Goal: Task Accomplishment & Management: Use online tool/utility

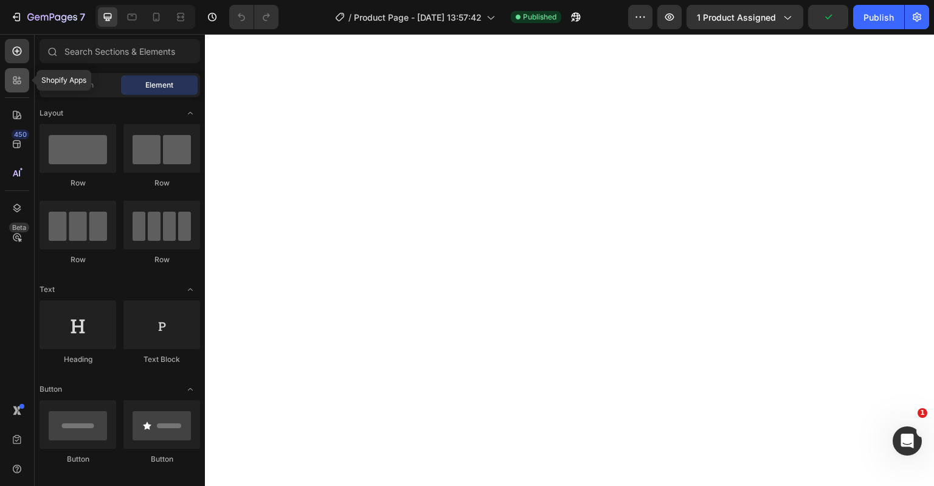
click at [9, 81] on div at bounding box center [17, 80] width 24 height 24
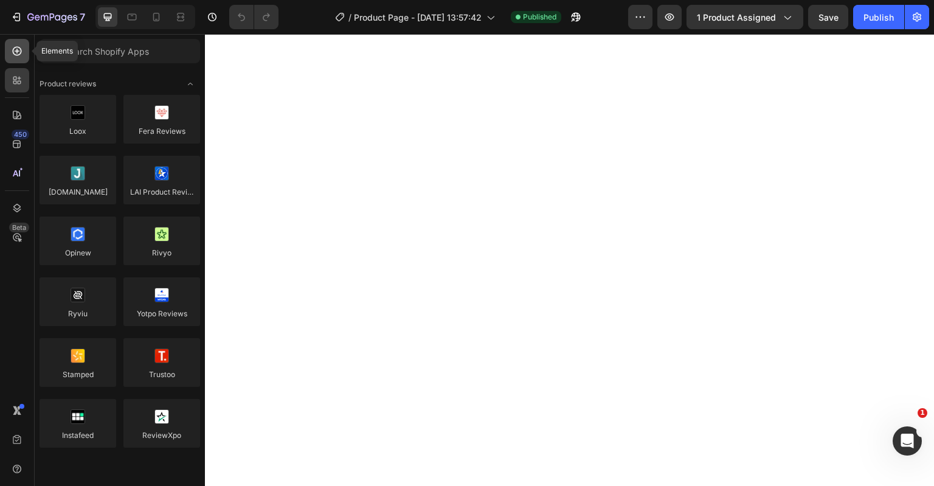
click at [19, 52] on icon at bounding box center [17, 51] width 12 height 12
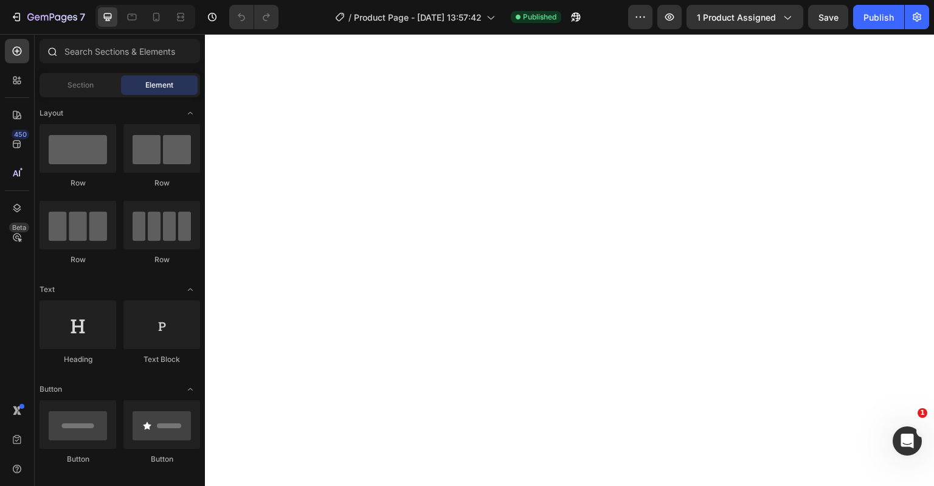
click at [97, 64] on div at bounding box center [120, 53] width 170 height 29
click at [95, 58] on input "text" at bounding box center [120, 51] width 161 height 24
click at [75, 158] on div at bounding box center [78, 148] width 77 height 49
click at [152, 325] on div at bounding box center [161, 324] width 77 height 49
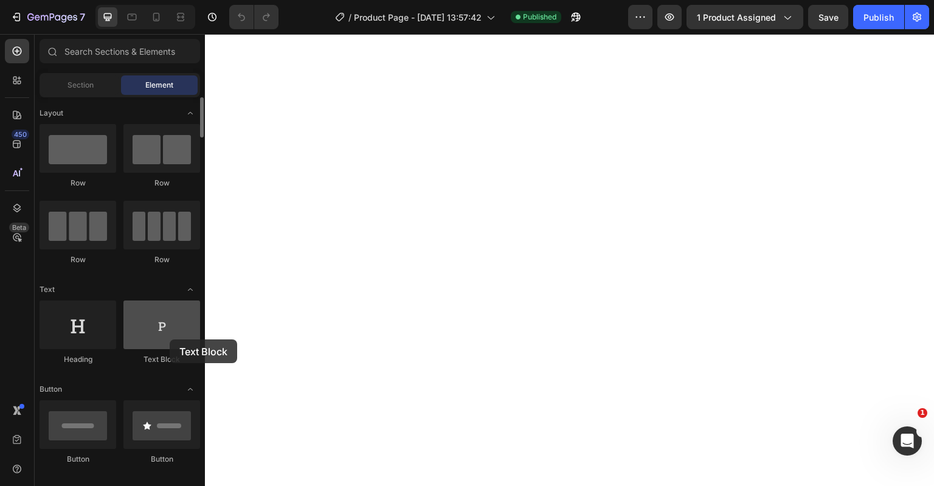
click at [170, 339] on div at bounding box center [161, 324] width 77 height 49
click at [168, 336] on div at bounding box center [161, 324] width 77 height 49
click at [160, 333] on div at bounding box center [161, 324] width 77 height 49
click at [164, 327] on div at bounding box center [161, 324] width 77 height 49
click at [147, 318] on div at bounding box center [161, 324] width 77 height 49
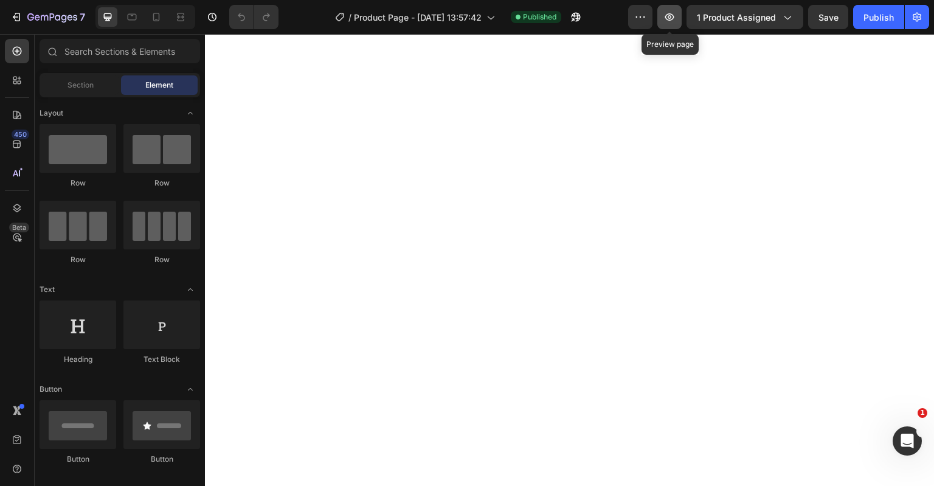
click at [667, 16] on icon "button" at bounding box center [669, 16] width 9 height 7
click at [6, 75] on div at bounding box center [17, 80] width 24 height 24
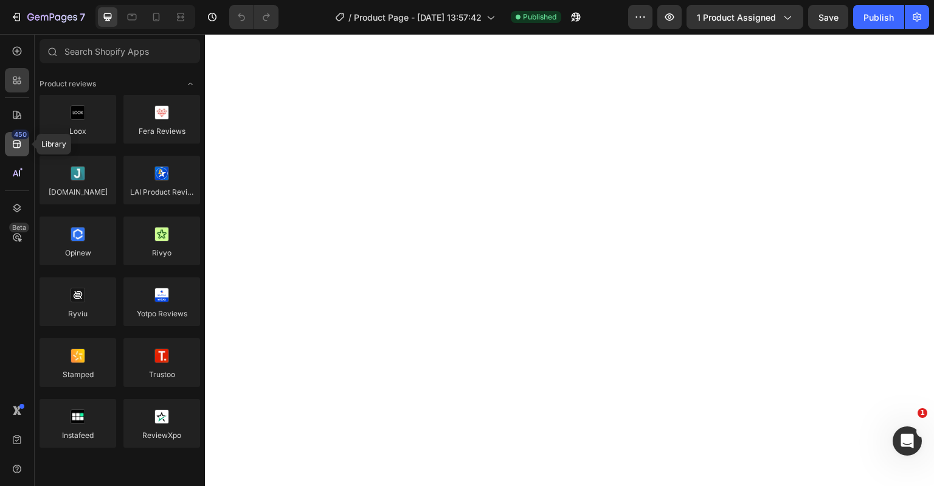
click at [17, 143] on icon at bounding box center [17, 144] width 8 height 8
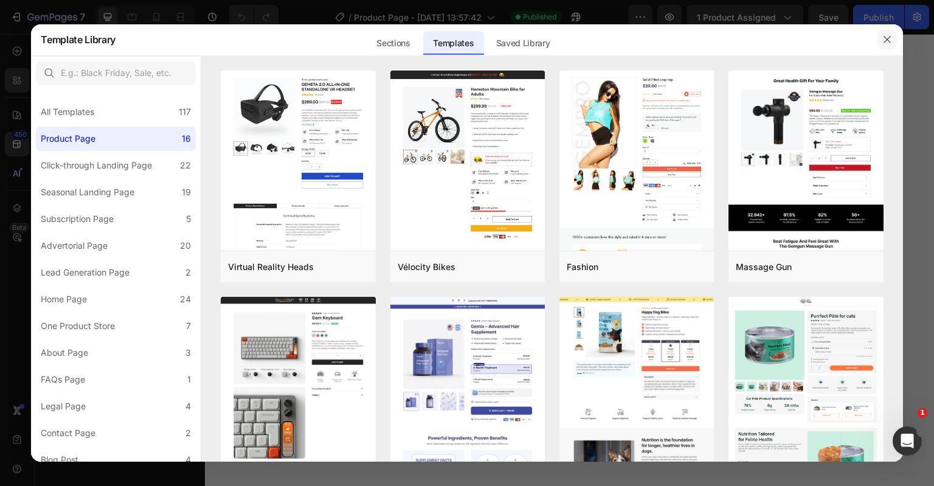
click at [885, 46] on button "button" at bounding box center [887, 39] width 19 height 19
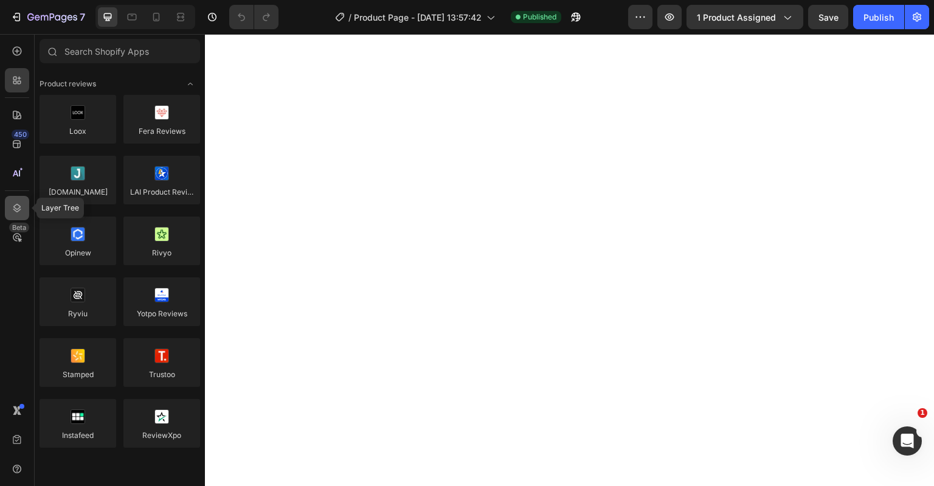
click at [19, 204] on icon at bounding box center [17, 208] width 12 height 12
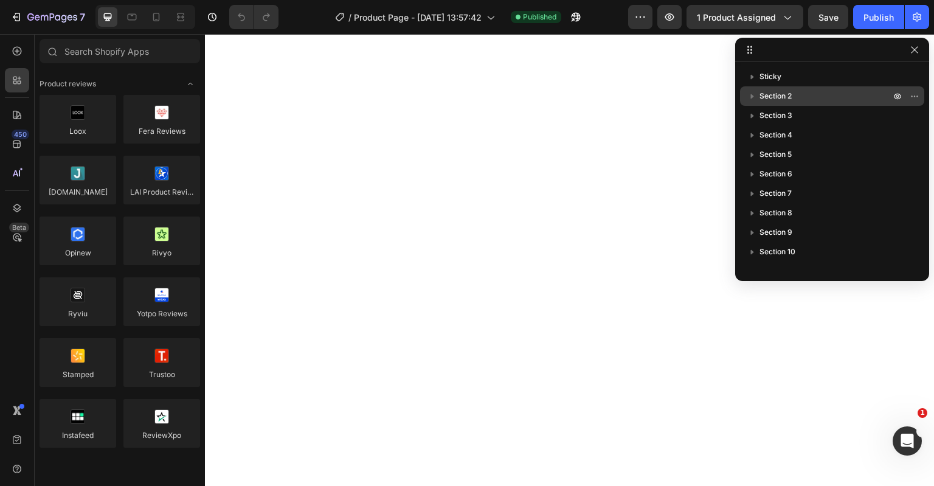
click at [750, 95] on icon "button" at bounding box center [752, 96] width 12 height 12
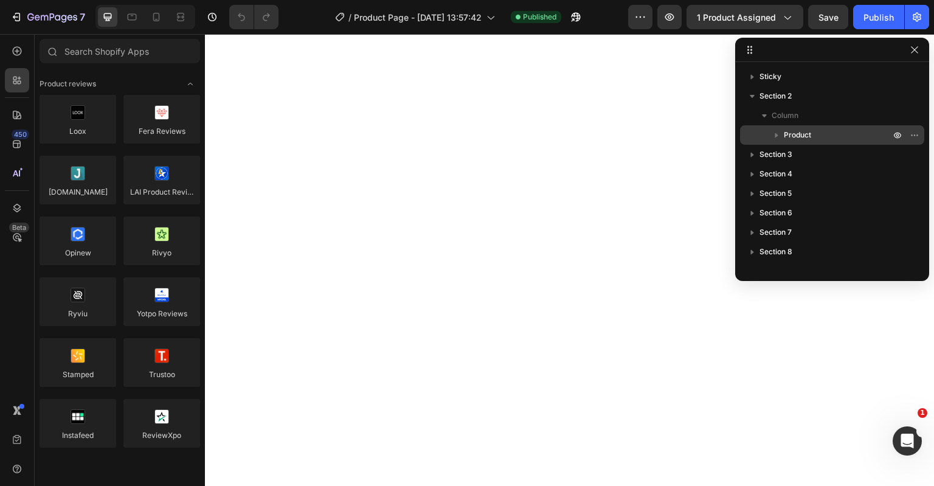
click at [780, 131] on icon "button" at bounding box center [776, 135] width 12 height 12
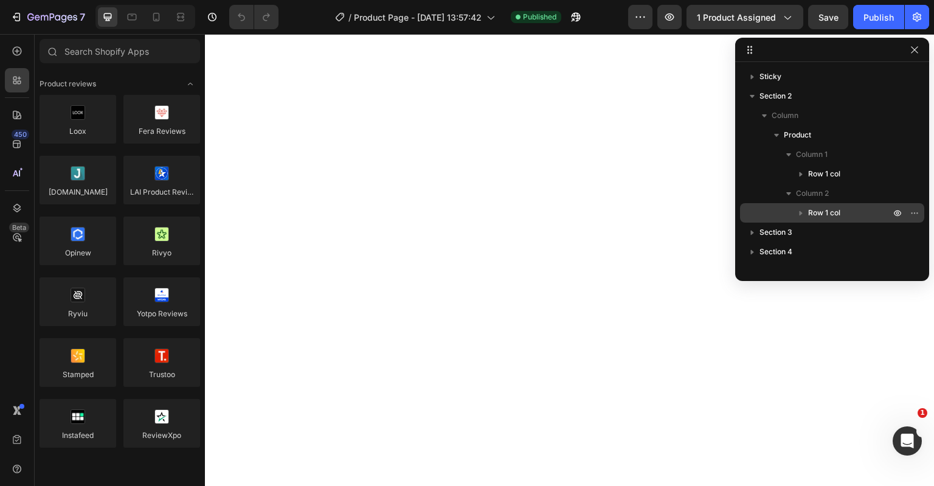
click at [822, 210] on span "Row 1 col" at bounding box center [824, 213] width 32 height 12
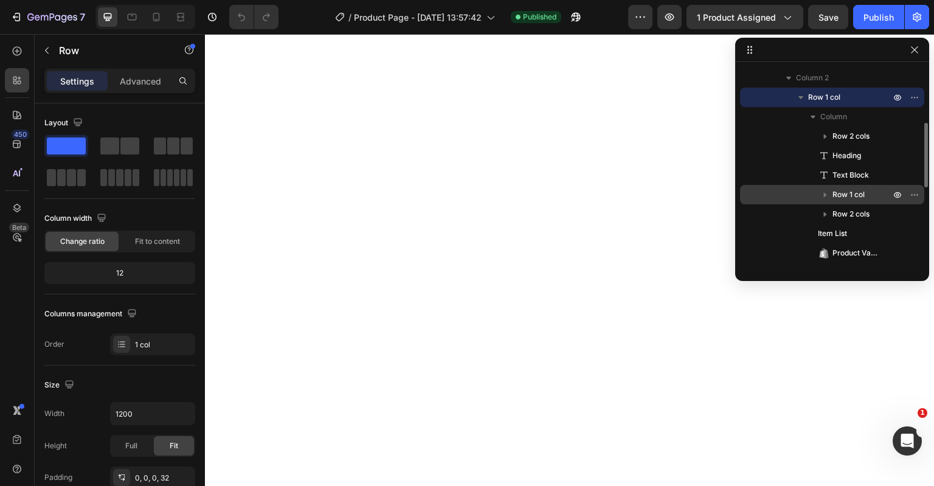
scroll to position [235, 0]
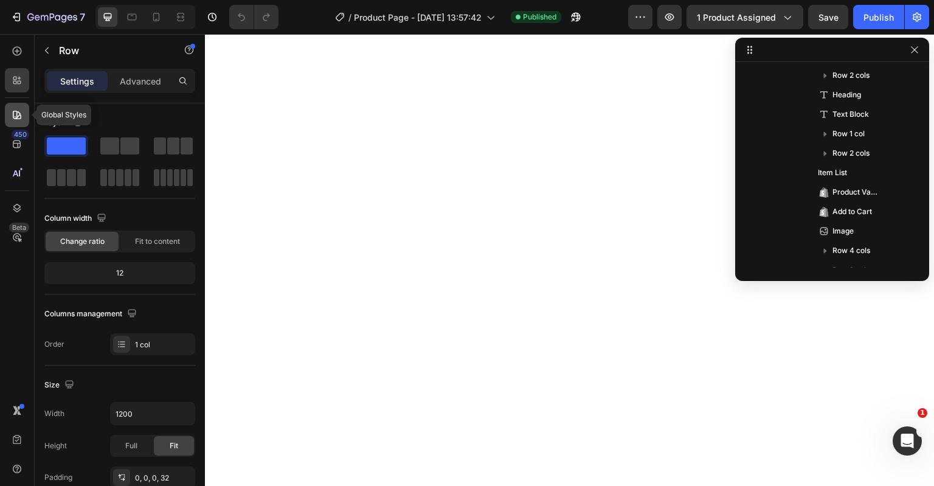
click at [16, 126] on div at bounding box center [17, 115] width 24 height 24
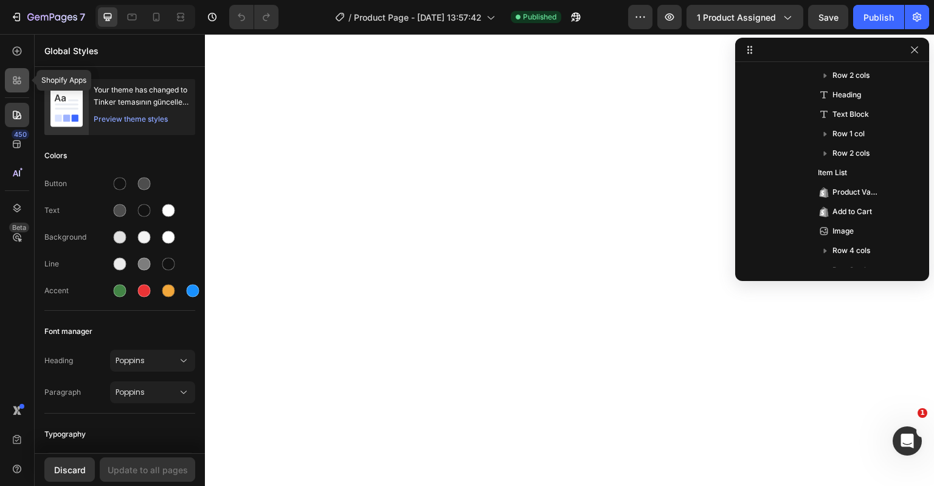
click at [7, 75] on div at bounding box center [17, 80] width 24 height 24
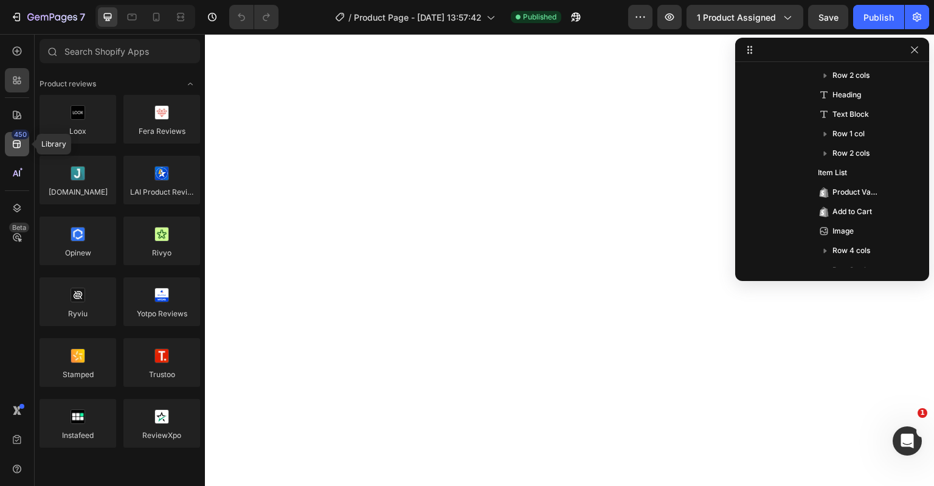
click at [17, 144] on icon at bounding box center [17, 144] width 12 height 12
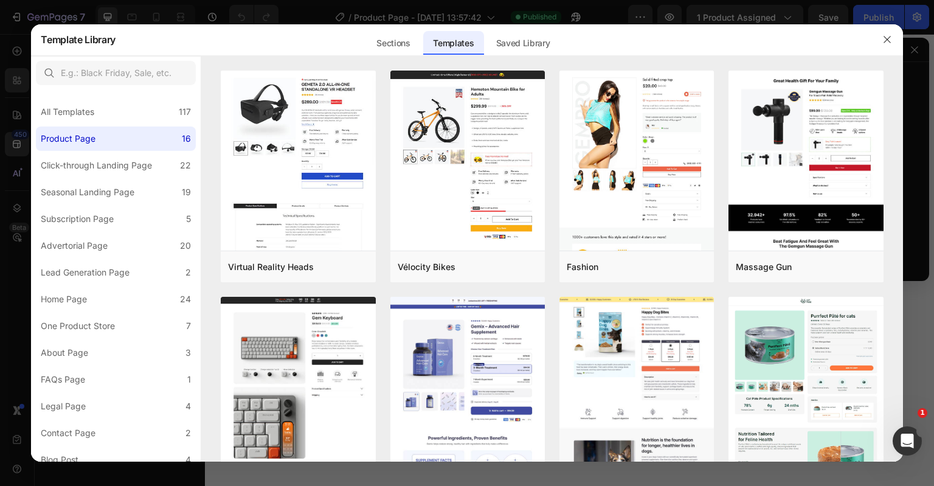
click at [2, 38] on div at bounding box center [467, 243] width 934 height 486
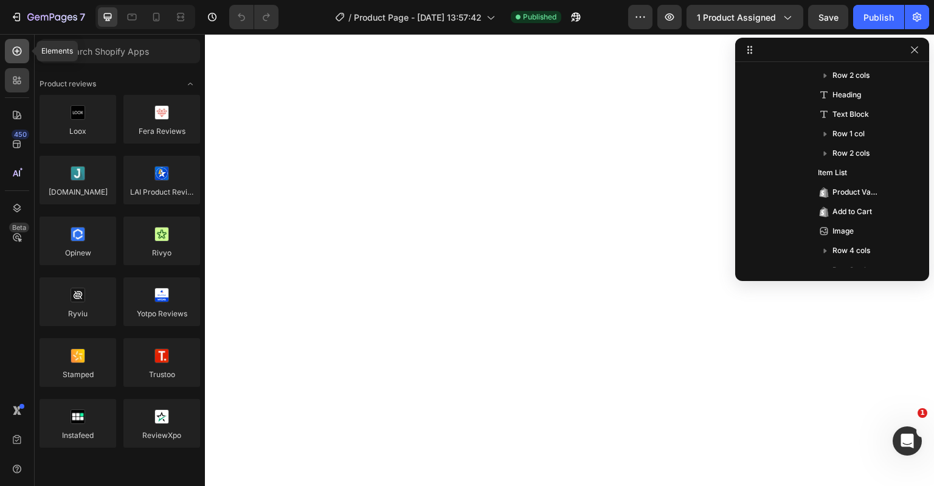
click at [24, 52] on div at bounding box center [17, 51] width 24 height 24
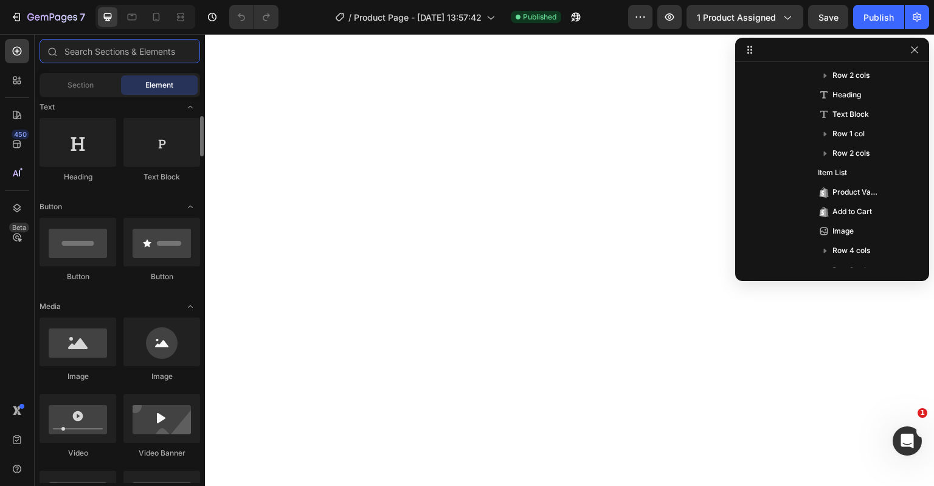
scroll to position [122, 0]
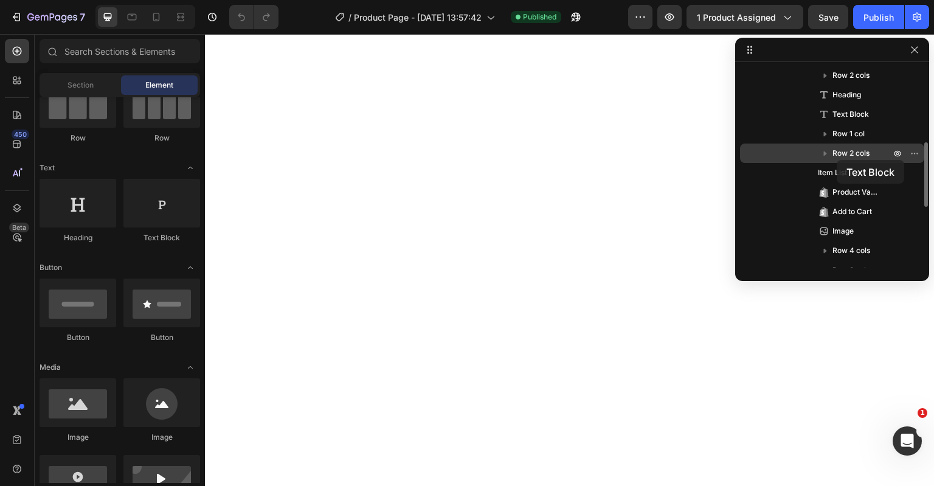
drag, startPoint x: 125, startPoint y: 199, endPoint x: 837, endPoint y: 160, distance: 712.6
click at [837, 0] on div "7 Version history / Product Page - [DATE] 13:57:42 Published Preview 1 product …" at bounding box center [467, 0] width 934 height 0
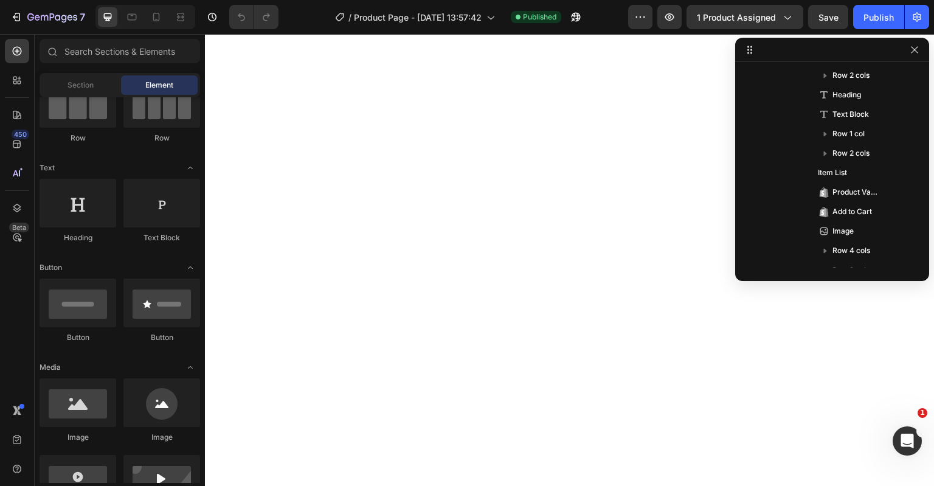
click at [750, 47] on icon at bounding box center [751, 47] width 2 height 2
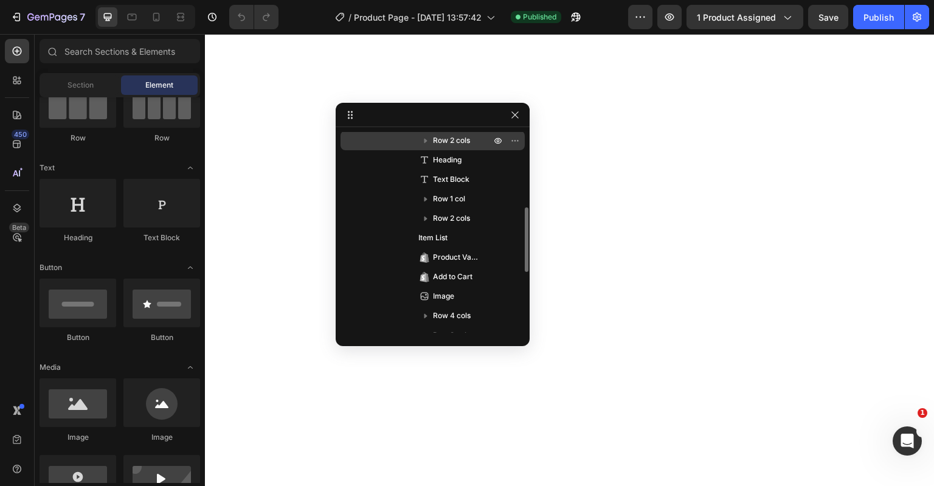
drag, startPoint x: 749, startPoint y: 53, endPoint x: 375, endPoint y: 138, distance: 383.6
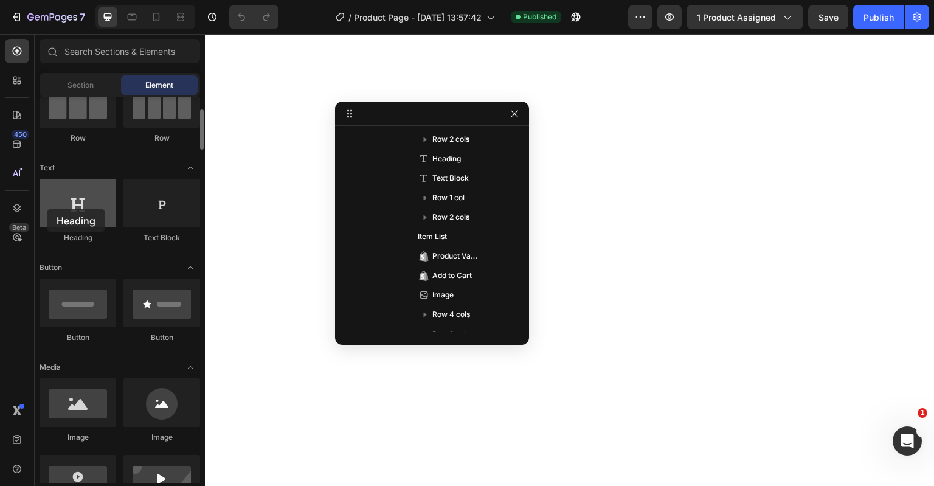
click at [47, 209] on div at bounding box center [78, 203] width 77 height 49
click at [73, 209] on div at bounding box center [78, 203] width 77 height 49
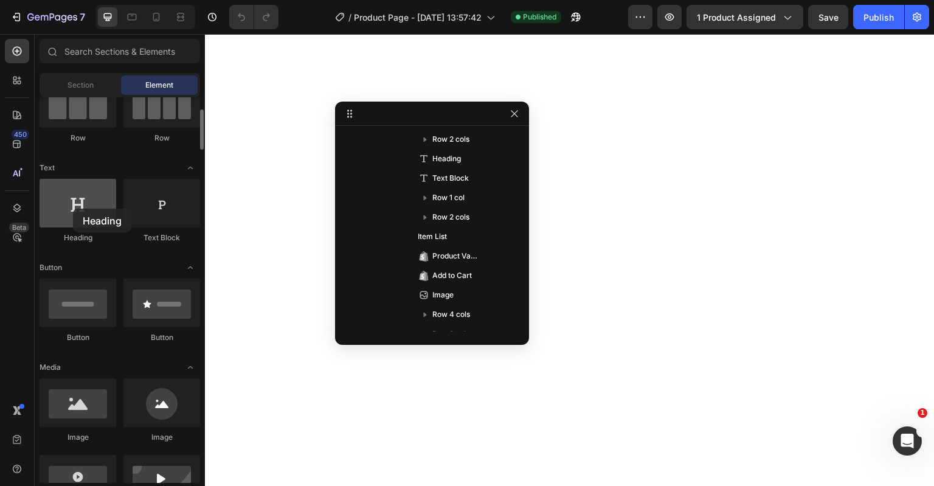
click at [73, 209] on div at bounding box center [78, 203] width 77 height 49
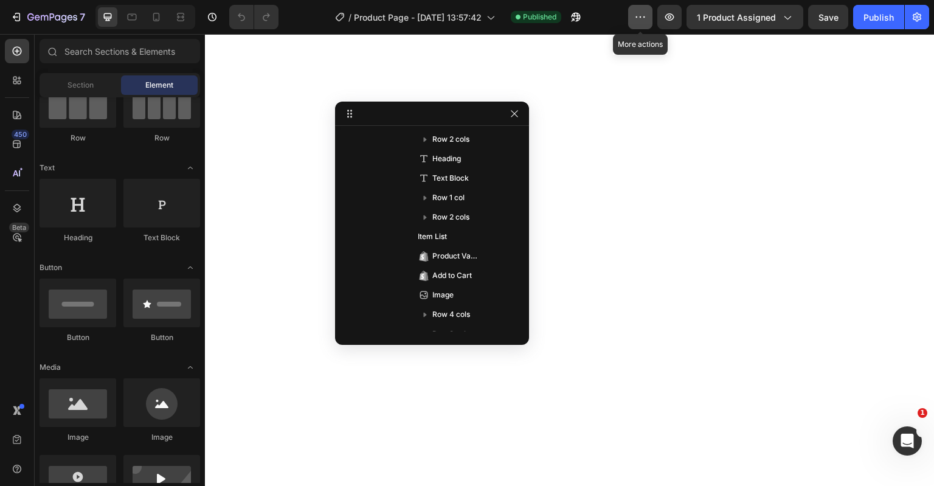
click at [641, 12] on icon "button" at bounding box center [640, 17] width 12 height 12
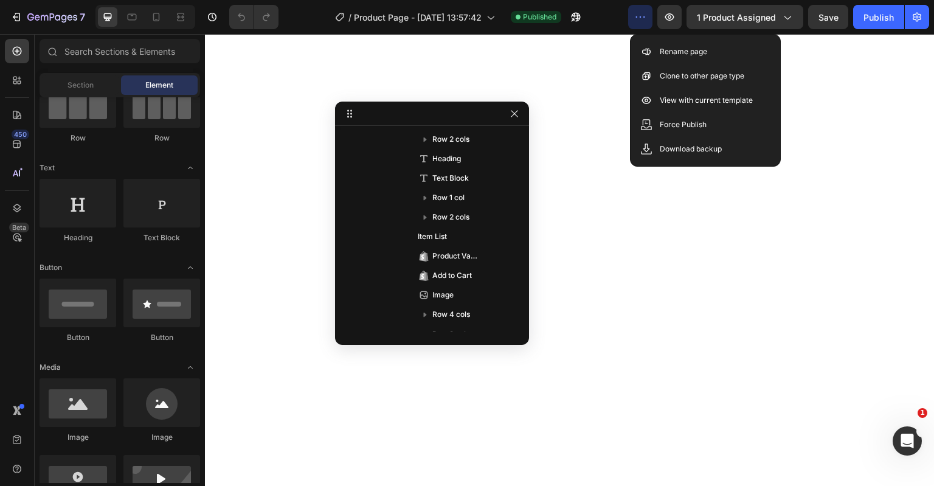
click at [641, 12] on icon "button" at bounding box center [640, 17] width 12 height 12
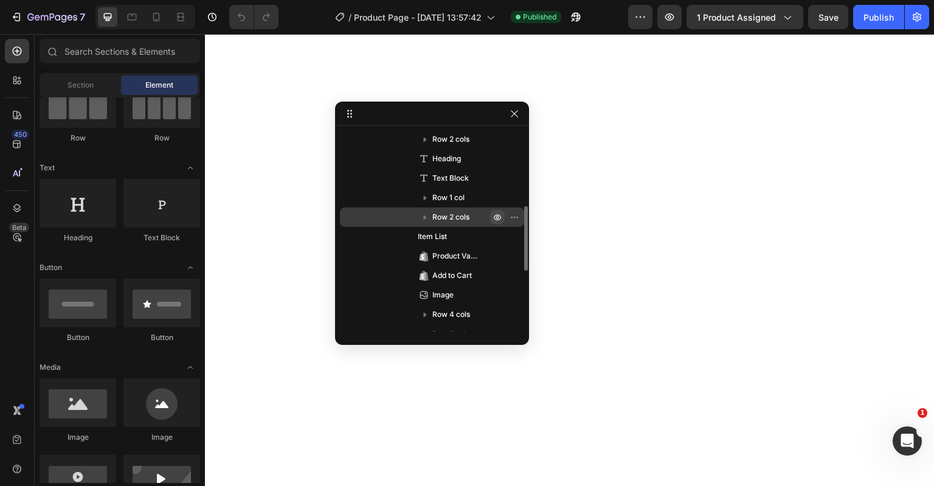
click at [496, 213] on icon "button" at bounding box center [498, 217] width 10 height 10
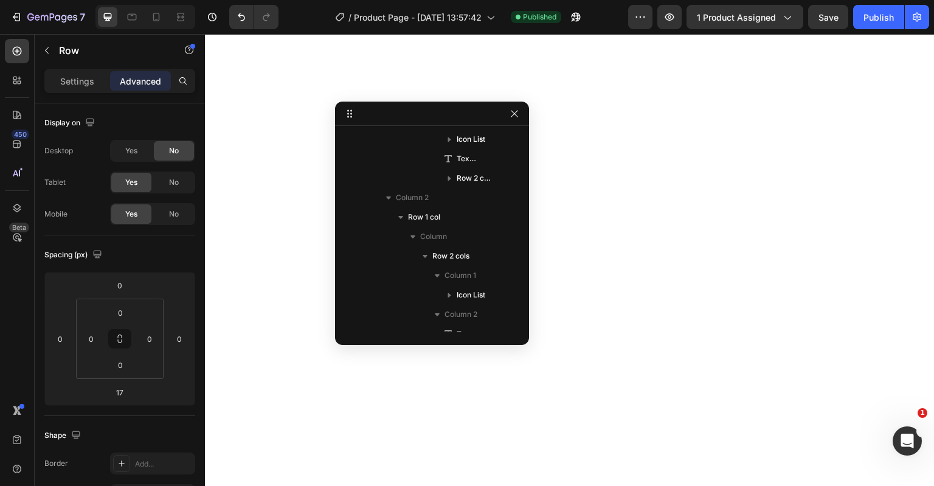
scroll to position [463, 0]
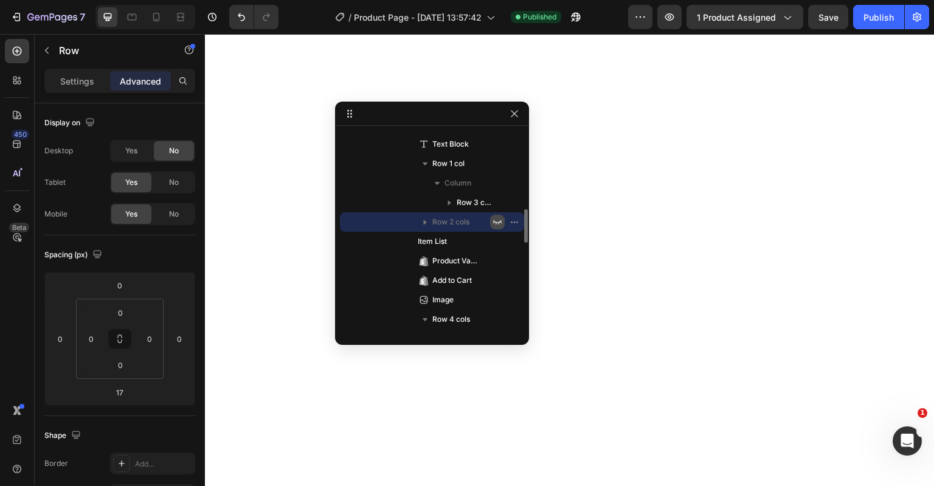
click at [499, 221] on icon "button" at bounding box center [498, 222] width 10 height 10
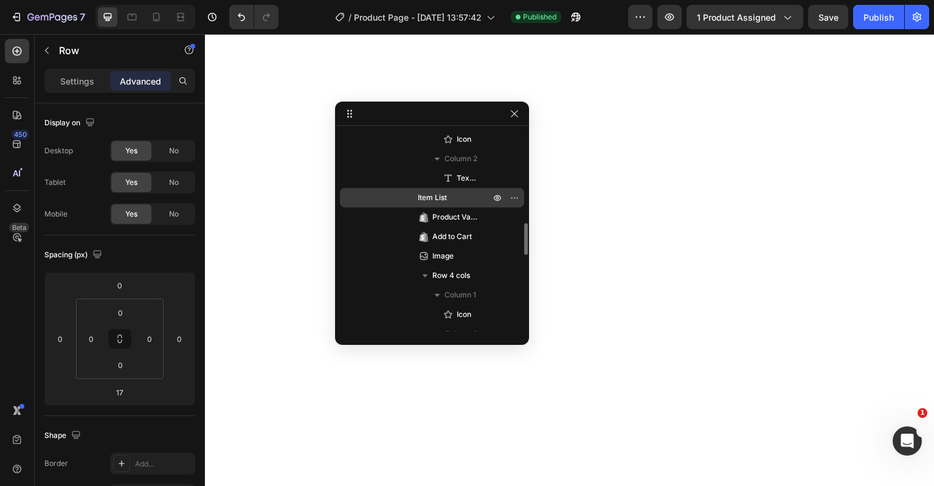
scroll to position [524, 0]
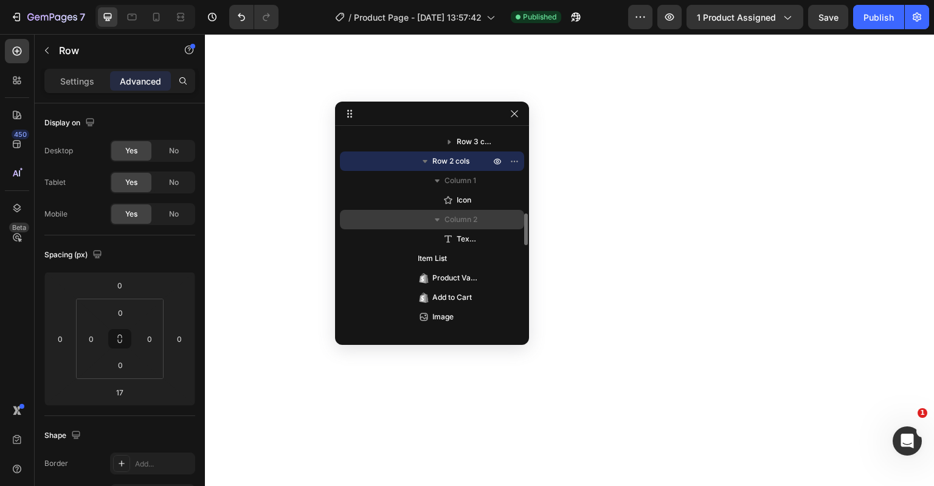
click at [449, 223] on span "Column 2" at bounding box center [461, 219] width 33 height 12
click at [437, 221] on icon "button" at bounding box center [437, 219] width 12 height 12
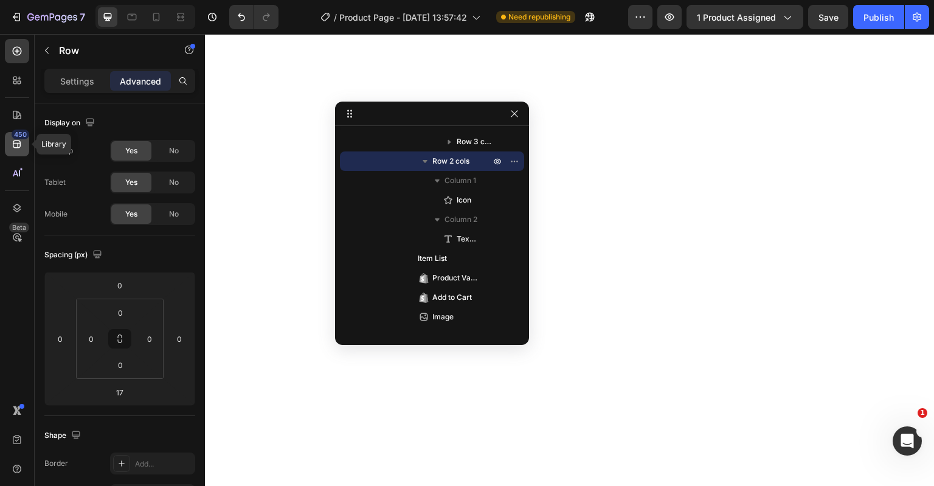
click at [19, 148] on icon at bounding box center [17, 144] width 12 height 12
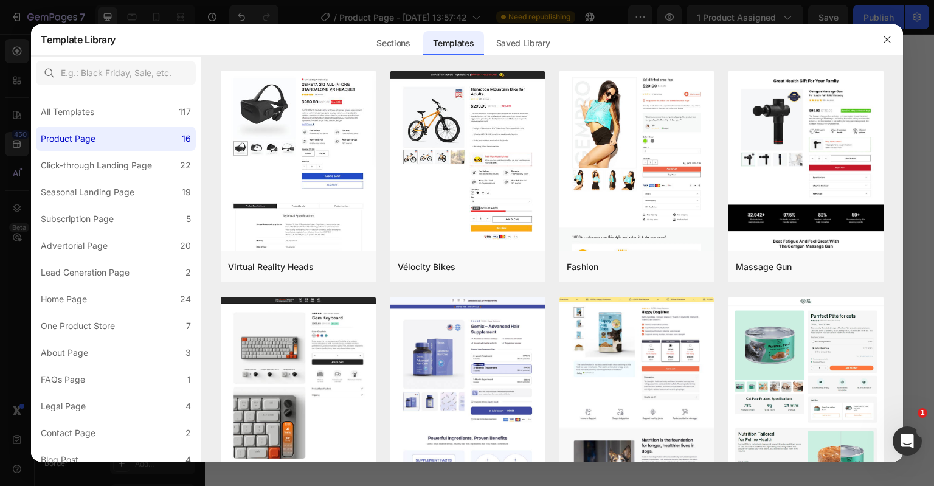
click at [0, 116] on div at bounding box center [467, 243] width 934 height 486
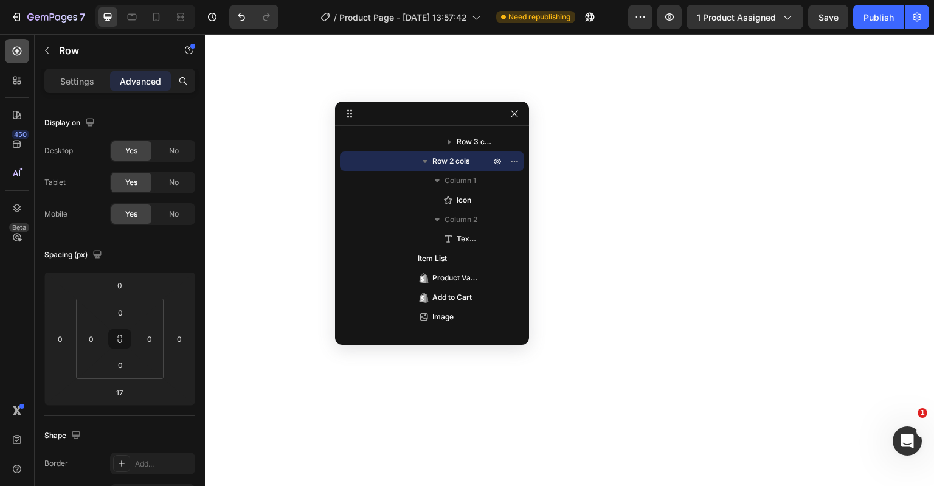
click at [15, 50] on icon at bounding box center [17, 51] width 12 height 12
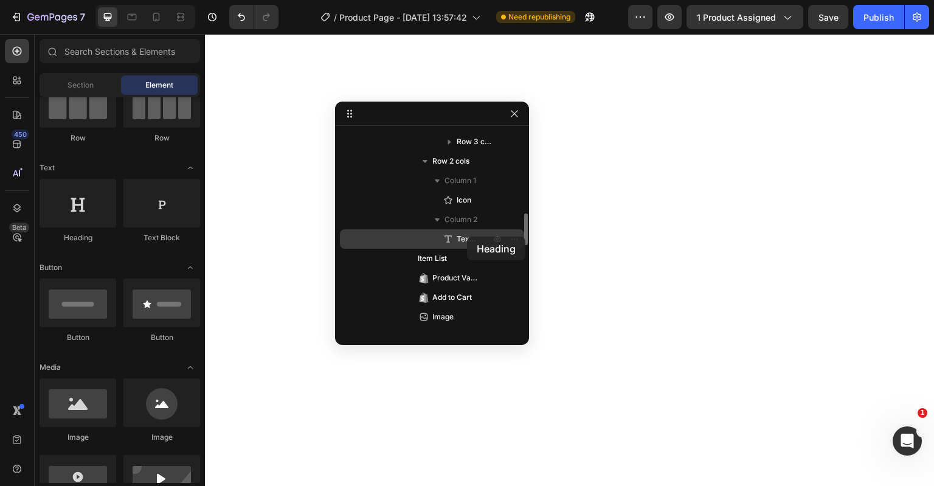
drag, startPoint x: 97, startPoint y: 209, endPoint x: 460, endPoint y: 235, distance: 364.0
click at [460, 0] on div "7 Version history / Product Page - [DATE] 13:57:42 Need republishing Preview 1 …" at bounding box center [467, 0] width 934 height 0
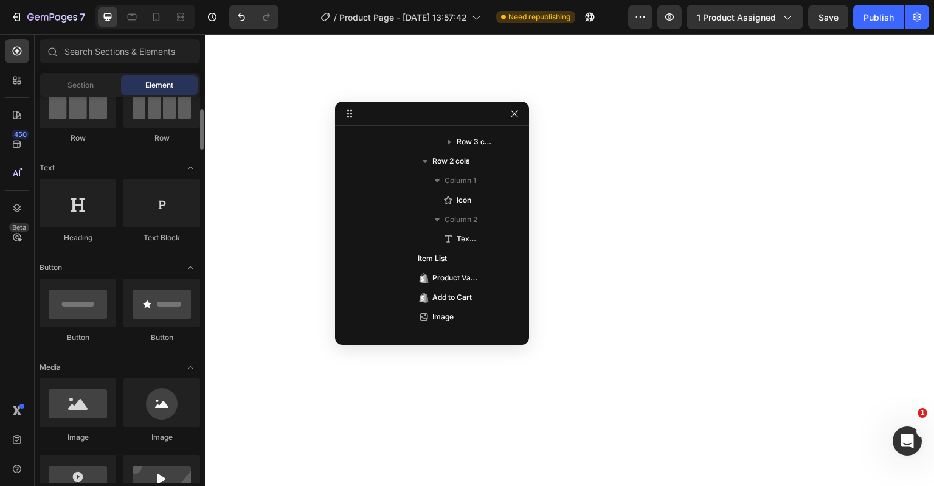
scroll to position [0, 0]
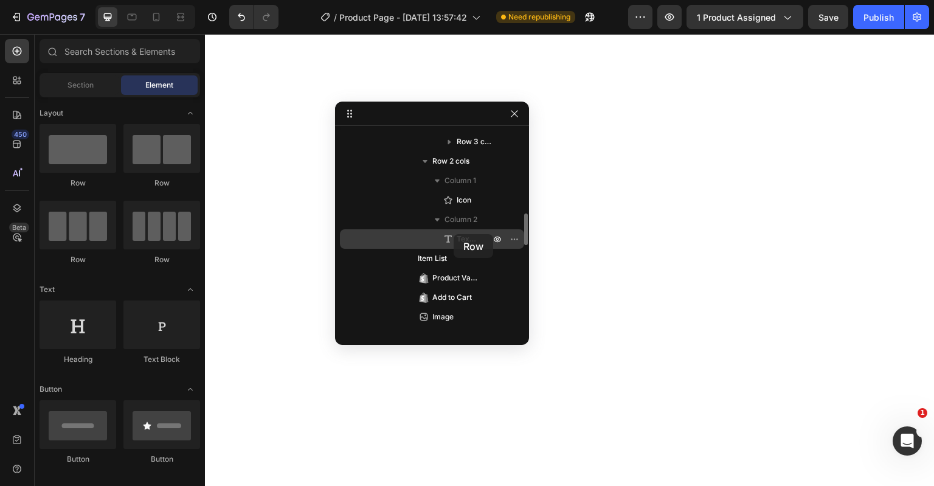
drag, startPoint x: 76, startPoint y: 162, endPoint x: 454, endPoint y: 234, distance: 384.4
click at [454, 0] on div "7 Version history / Product Page - [DATE] 13:57:42 Need republishing Preview 1 …" at bounding box center [467, 0] width 934 height 0
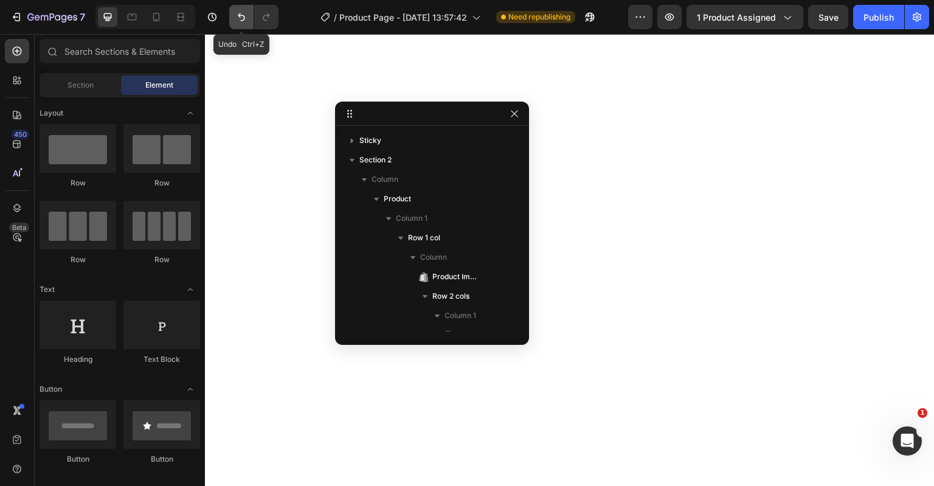
click at [234, 19] on button "Undo/Redo" at bounding box center [241, 17] width 24 height 24
click at [272, 19] on button "Undo/Redo" at bounding box center [266, 17] width 24 height 24
click at [244, 19] on icon "Undo/Redo" at bounding box center [241, 17] width 12 height 12
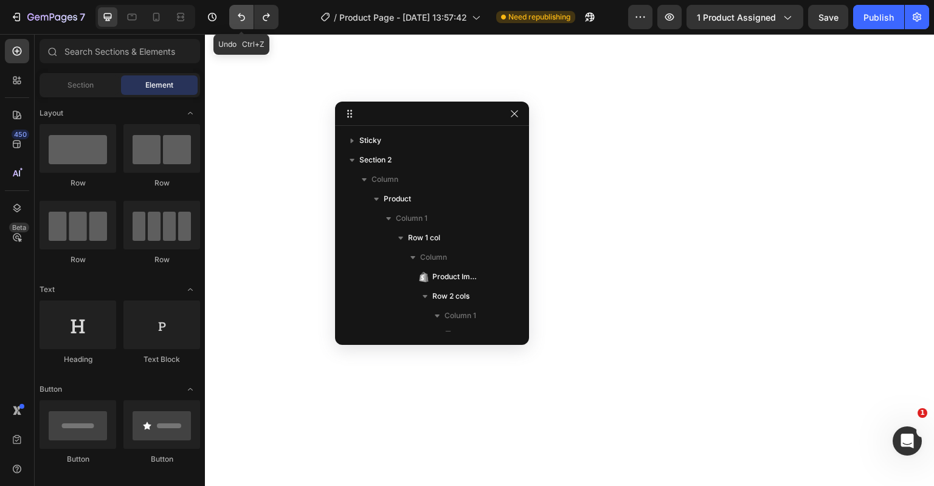
click at [244, 19] on icon "Undo/Redo" at bounding box center [241, 17] width 12 height 12
click at [241, 21] on icon "Undo/Redo" at bounding box center [241, 17] width 12 height 12
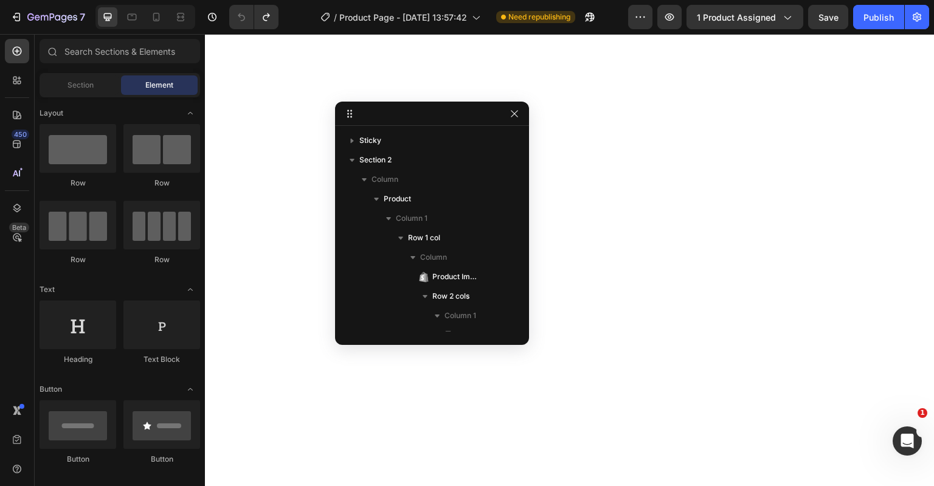
drag, startPoint x: 511, startPoint y: 119, endPoint x: 410, endPoint y: 108, distance: 101.5
click at [409, 107] on div "Sticky Section 2 Column Product Column 1 Row 1 col Column Product Images Row 2 …" at bounding box center [432, 223] width 194 height 243
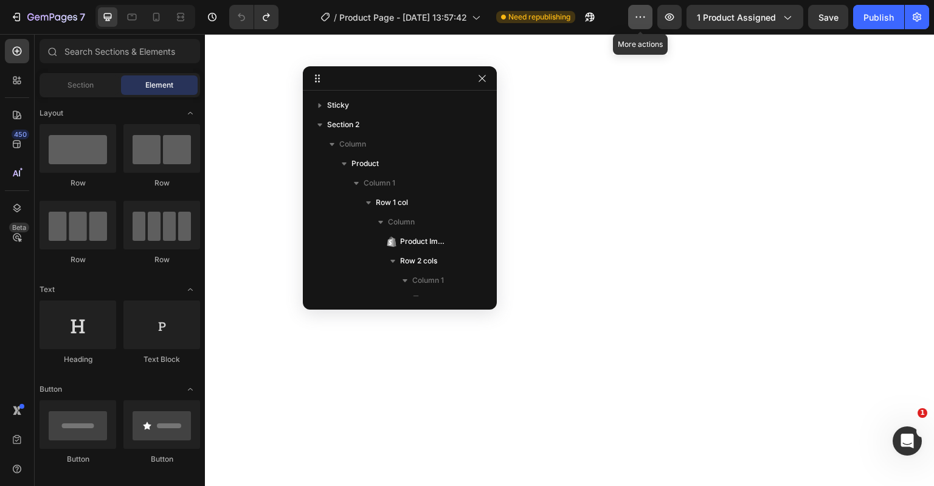
click at [637, 11] on icon "button" at bounding box center [640, 17] width 12 height 12
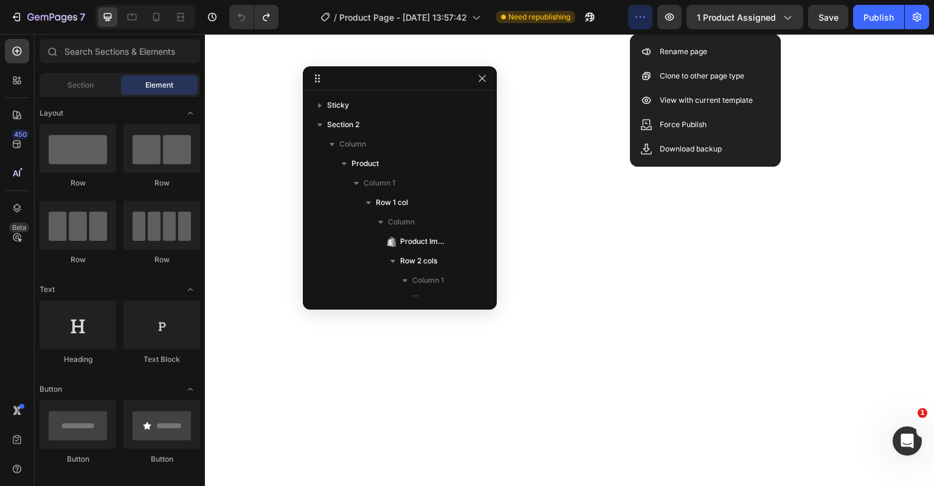
click at [640, 13] on icon "button" at bounding box center [640, 17] width 12 height 12
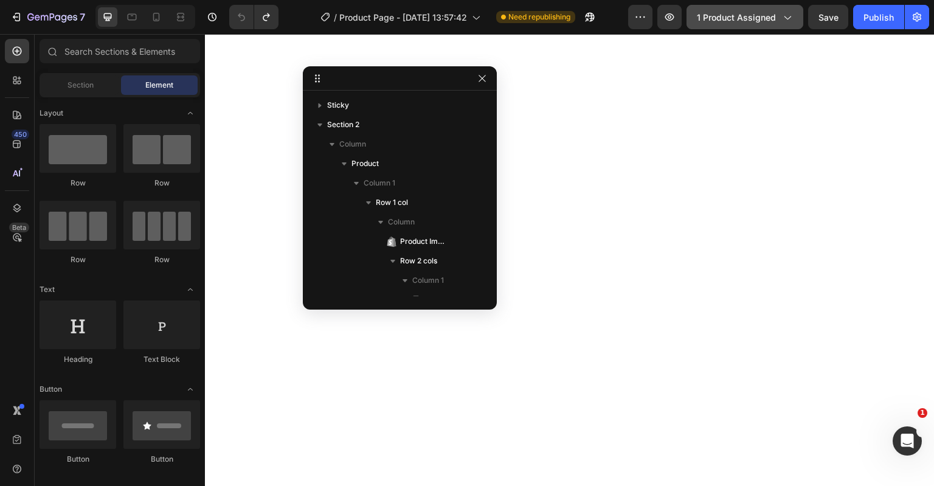
click at [748, 17] on span "1 product assigned" at bounding box center [736, 17] width 79 height 13
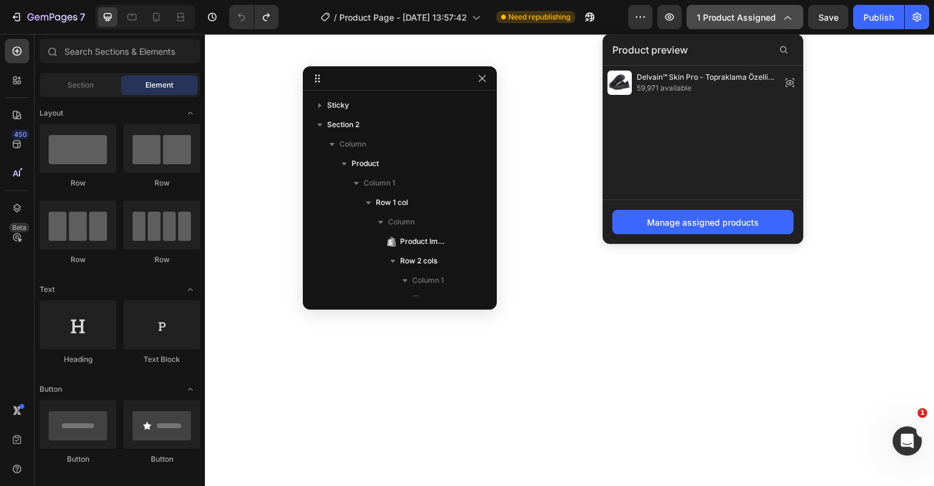
click at [748, 17] on span "1 product assigned" at bounding box center [736, 17] width 79 height 13
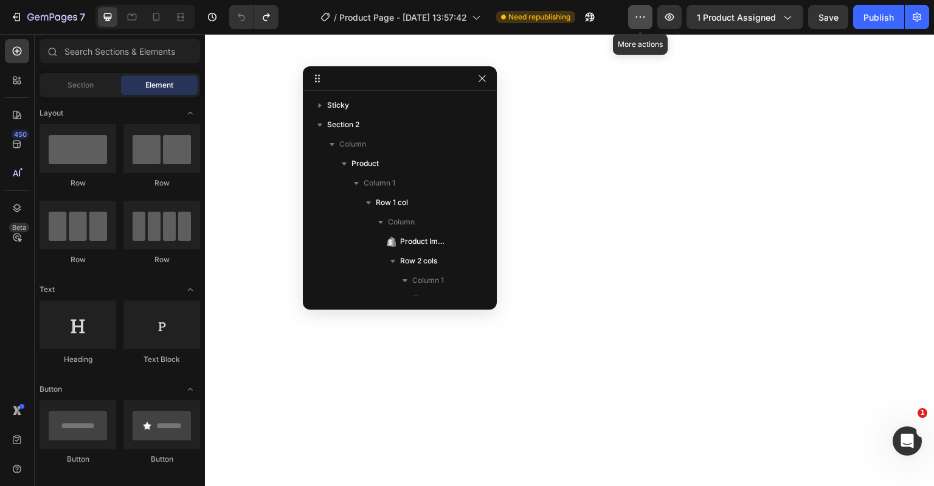
click at [639, 21] on icon "button" at bounding box center [640, 17] width 12 height 12
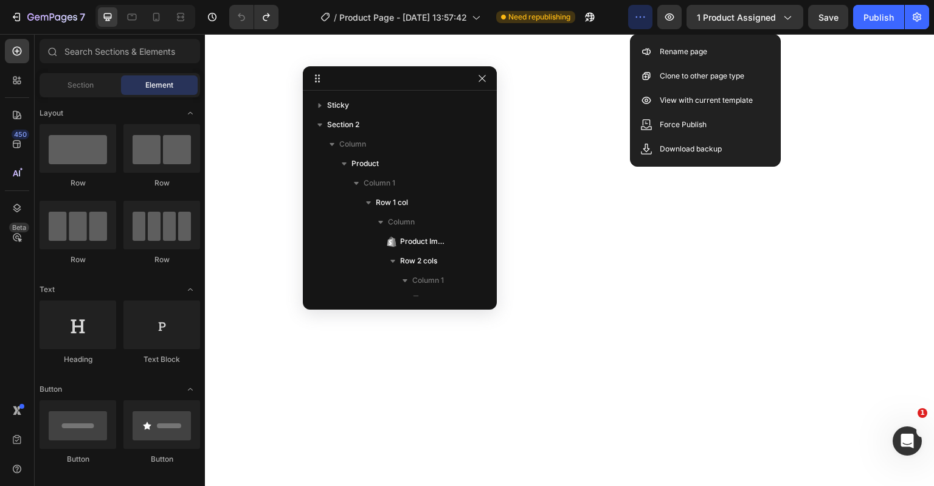
click at [639, 21] on icon "button" at bounding box center [640, 17] width 12 height 12
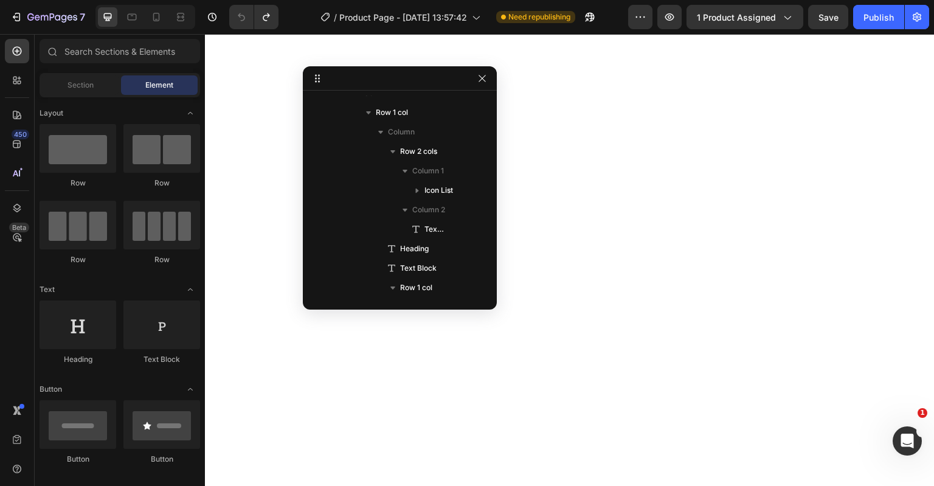
scroll to position [122, 0]
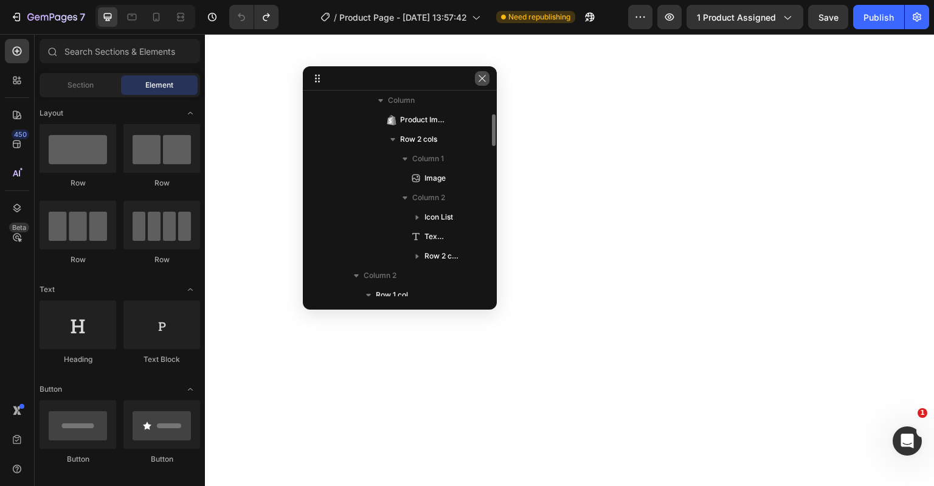
click at [478, 74] on icon "button" at bounding box center [482, 79] width 10 height 10
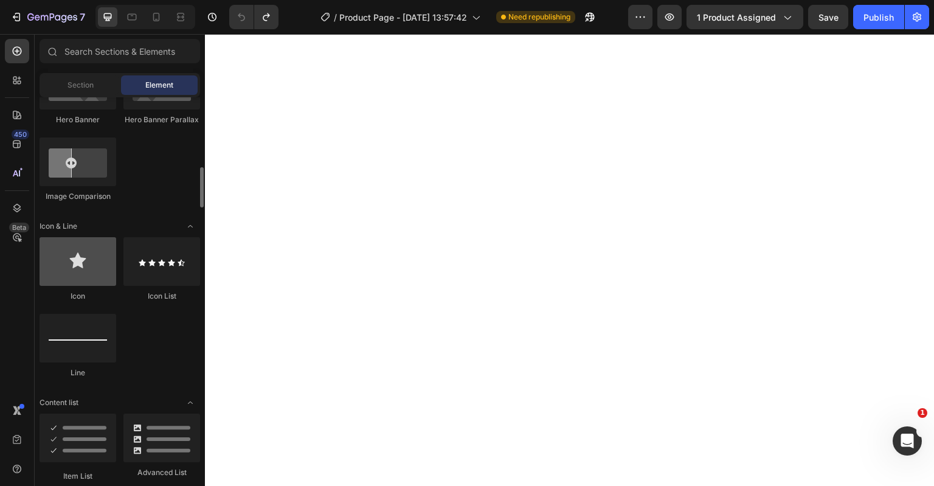
scroll to position [730, 0]
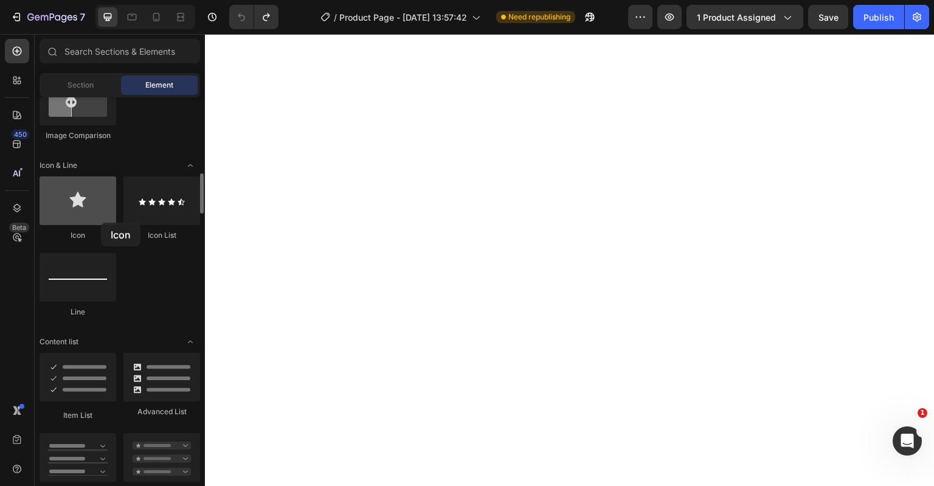
click at [101, 223] on div at bounding box center [78, 200] width 77 height 49
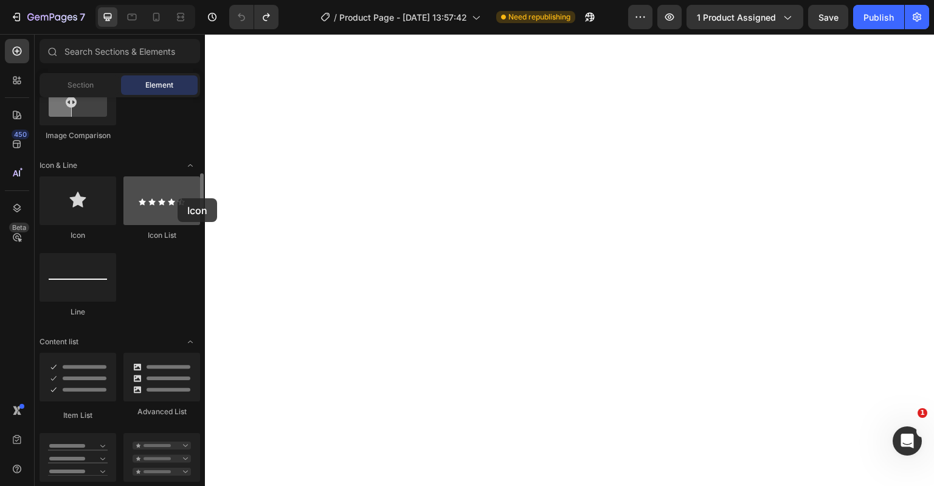
click at [178, 197] on div at bounding box center [161, 200] width 77 height 49
click at [170, 200] on div at bounding box center [161, 200] width 77 height 49
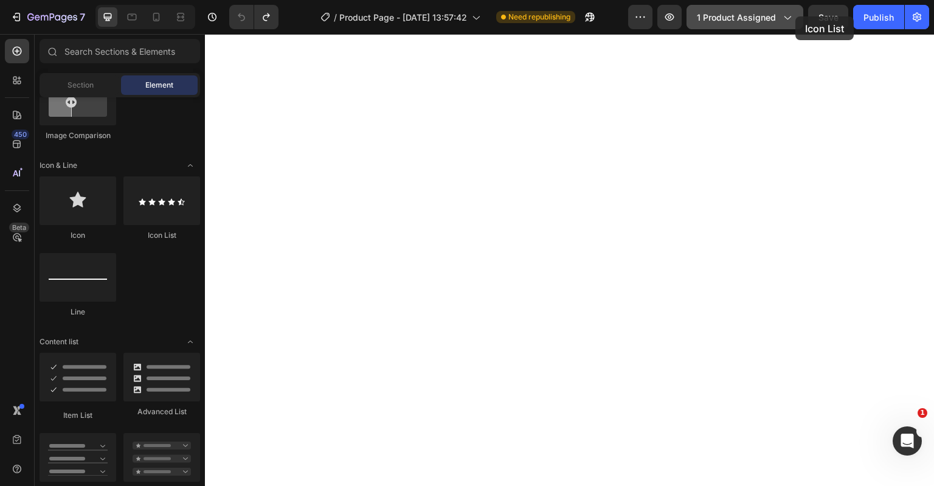
click at [795, 16] on button "1 product assigned" at bounding box center [745, 17] width 117 height 24
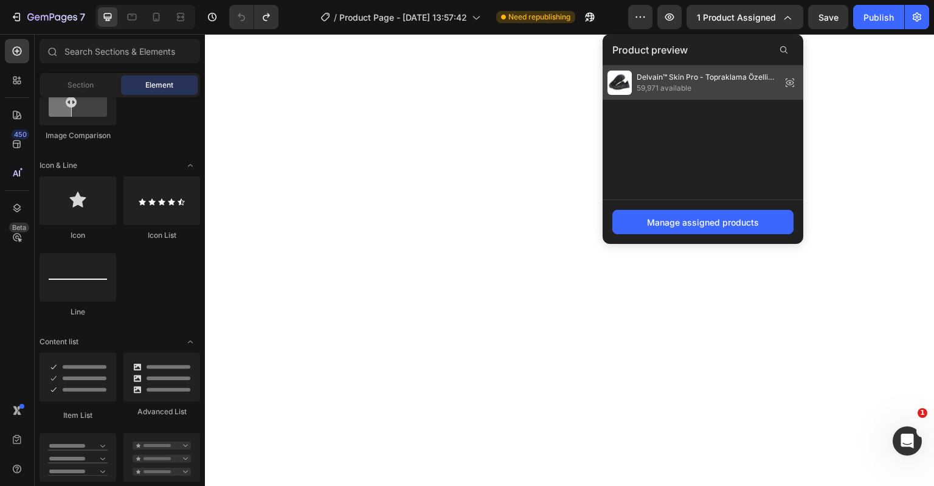
click at [791, 81] on icon at bounding box center [789, 82] width 17 height 17
